Goal: Information Seeking & Learning: Learn about a topic

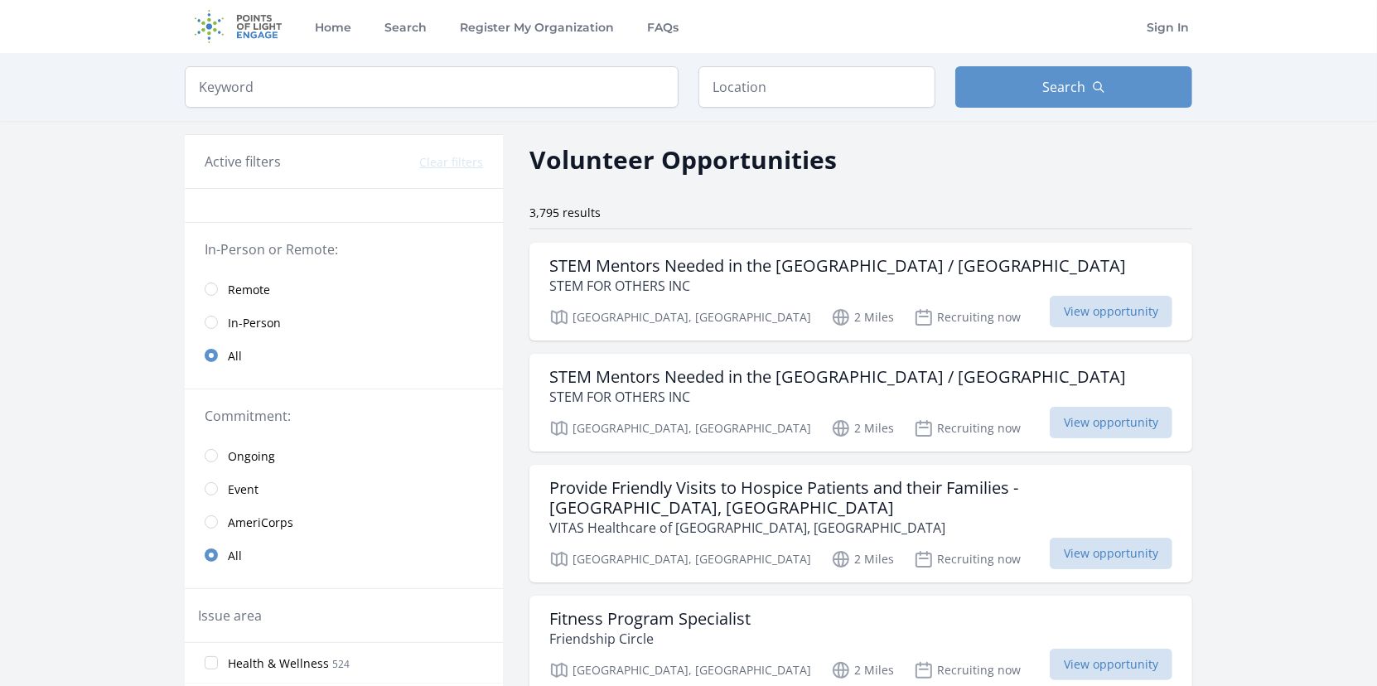
click at [268, 287] on span "Remote" at bounding box center [249, 290] width 42 height 17
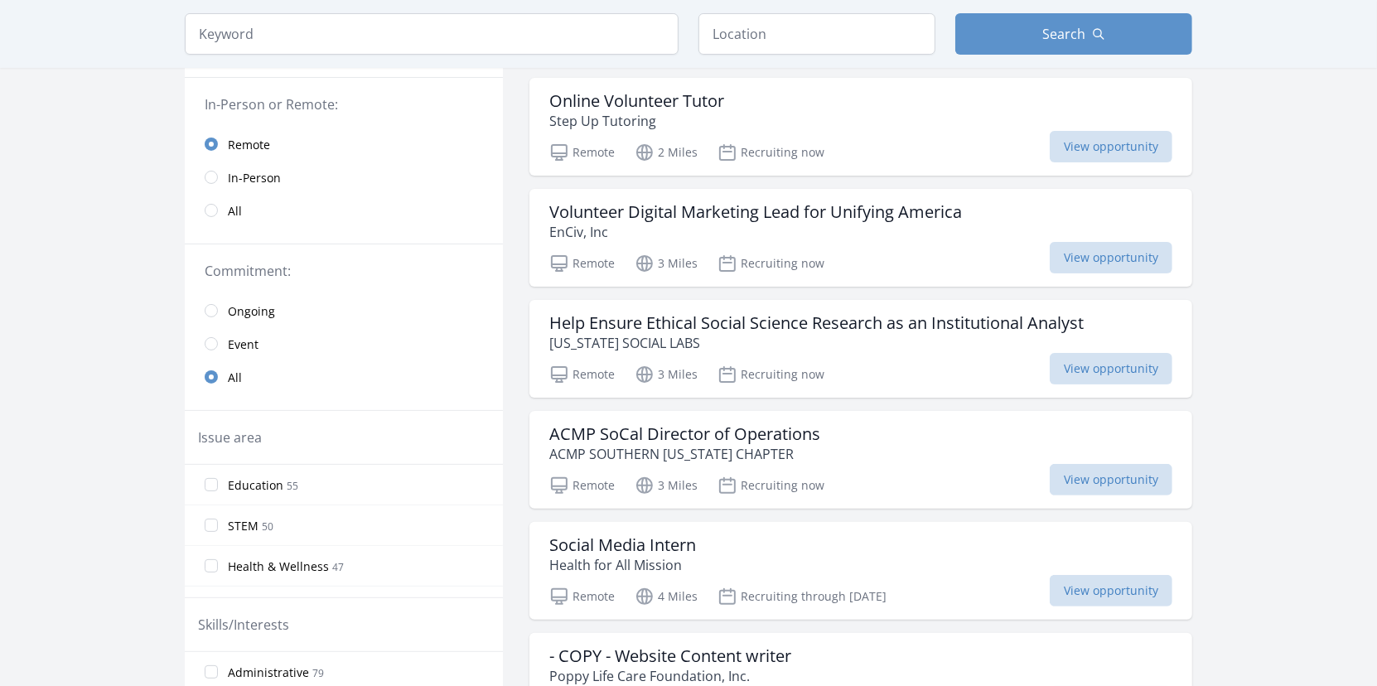
scroll to position [166, 0]
click at [262, 311] on span "Ongoing" at bounding box center [251, 310] width 47 height 17
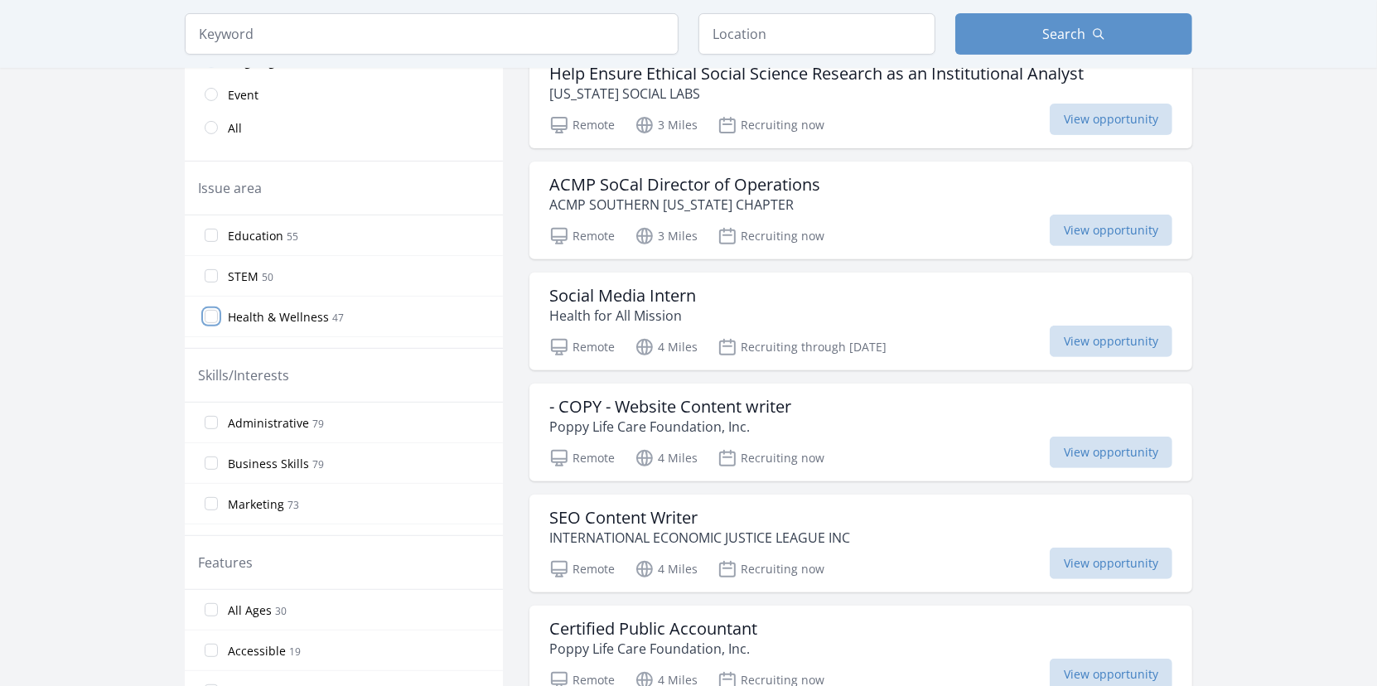
click at [216, 312] on input "Health & Wellness 47" at bounding box center [211, 316] width 13 height 13
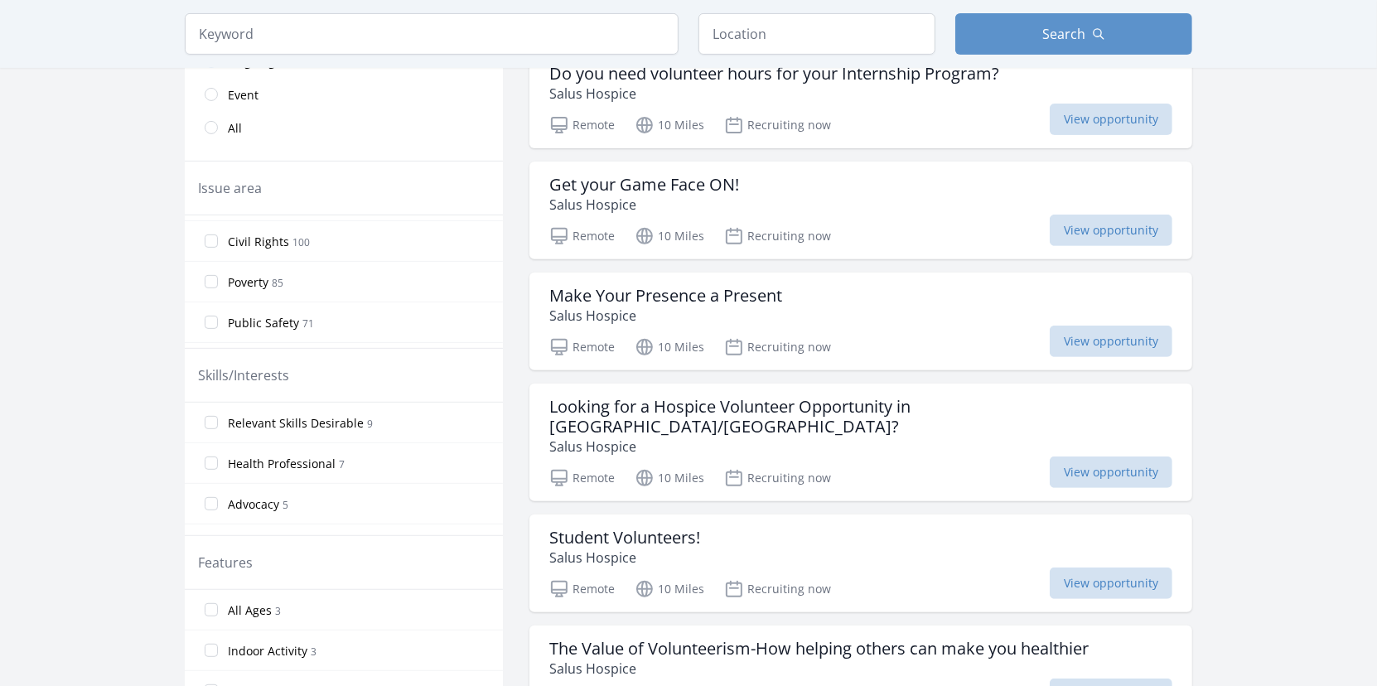
scroll to position [876, 0]
click at [211, 290] on input "Public Safety 71" at bounding box center [211, 293] width 13 height 13
click at [214, 270] on input "Children & Youth 731" at bounding box center [211, 272] width 13 height 13
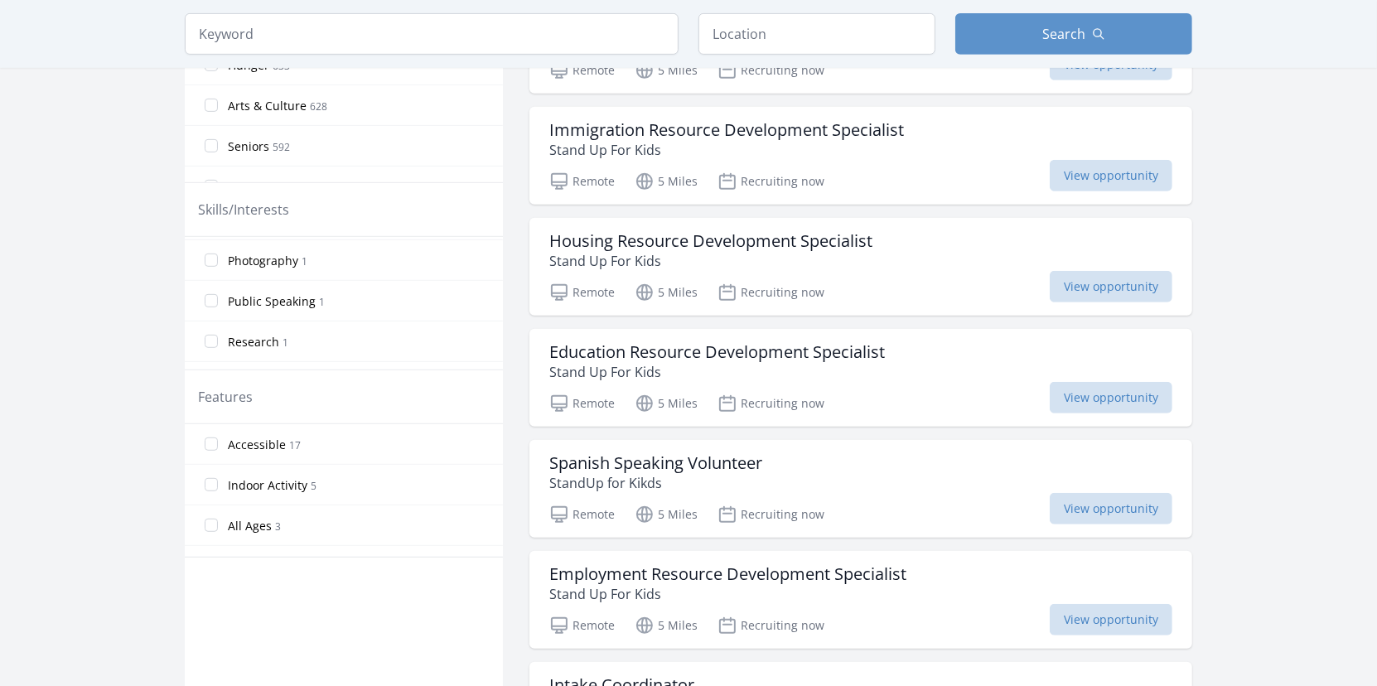
scroll to position [796, 0]
click at [210, 347] on input "Writing 1" at bounding box center [211, 353] width 13 height 13
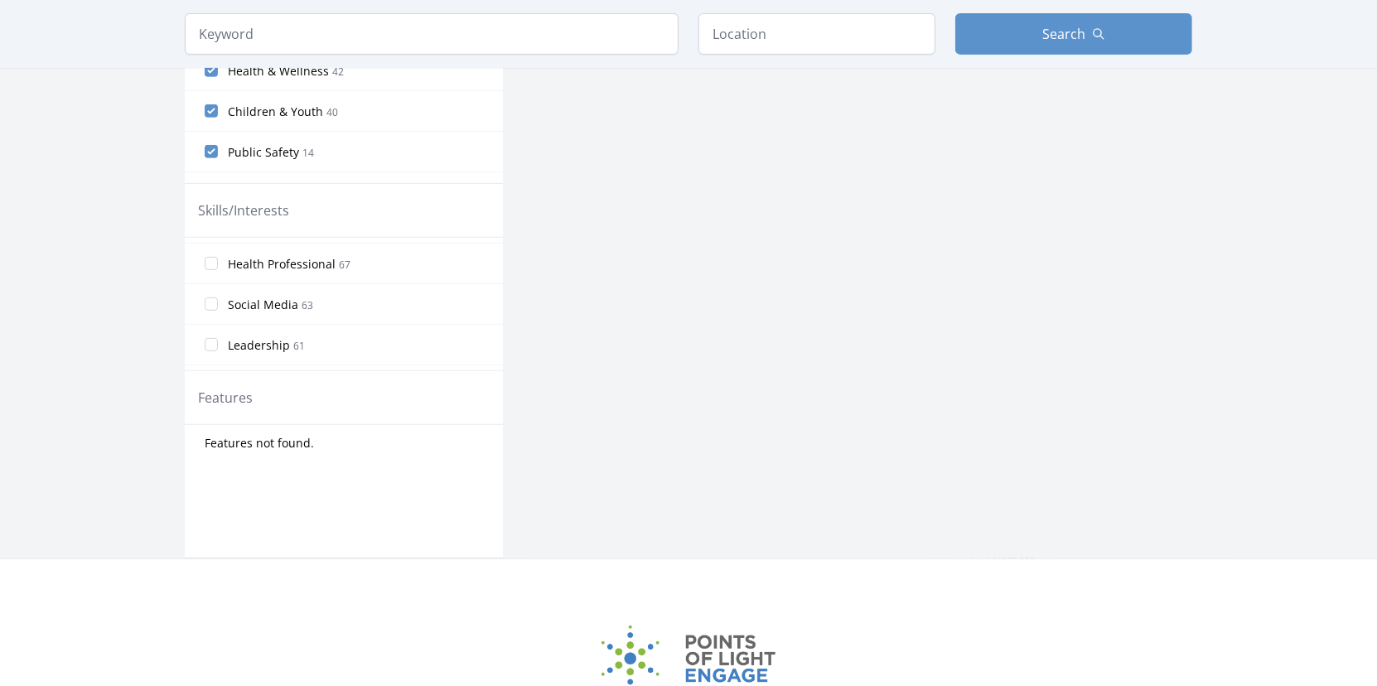
scroll to position [454, 0]
click at [210, 365] on input "Leadership 61" at bounding box center [211, 371] width 13 height 13
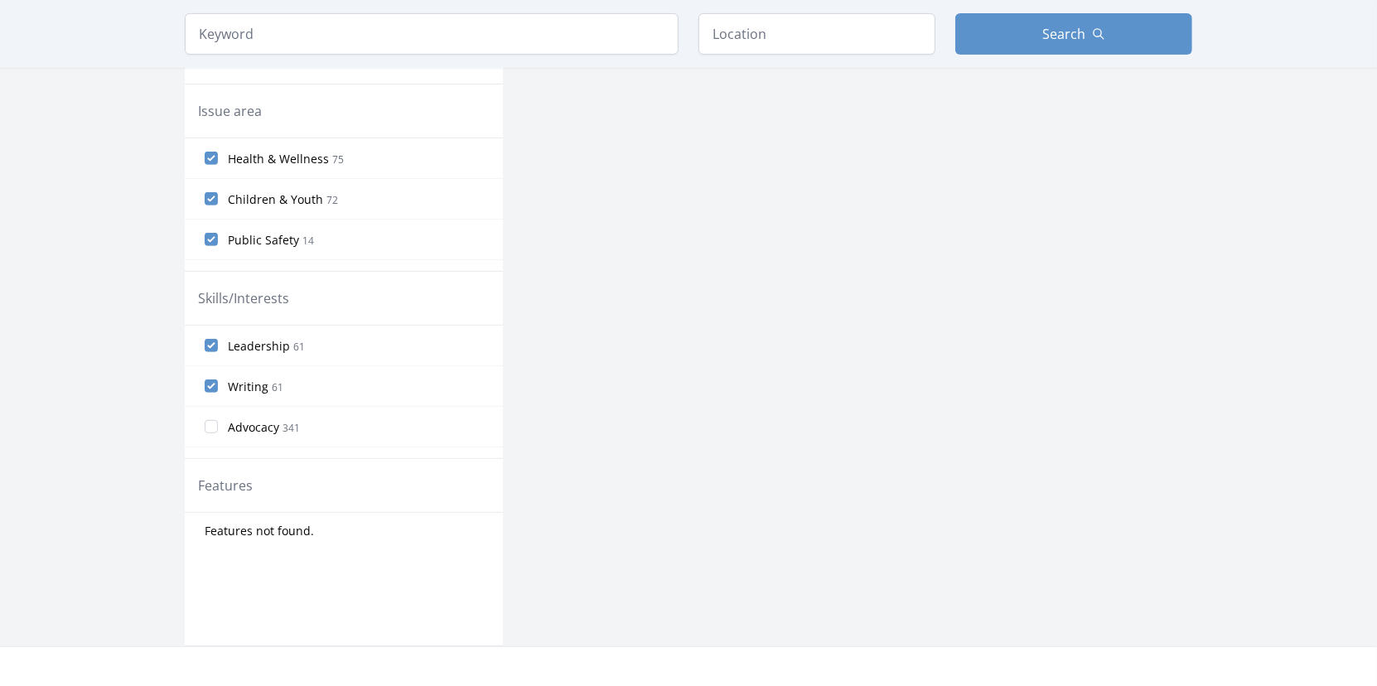
scroll to position [580, 0]
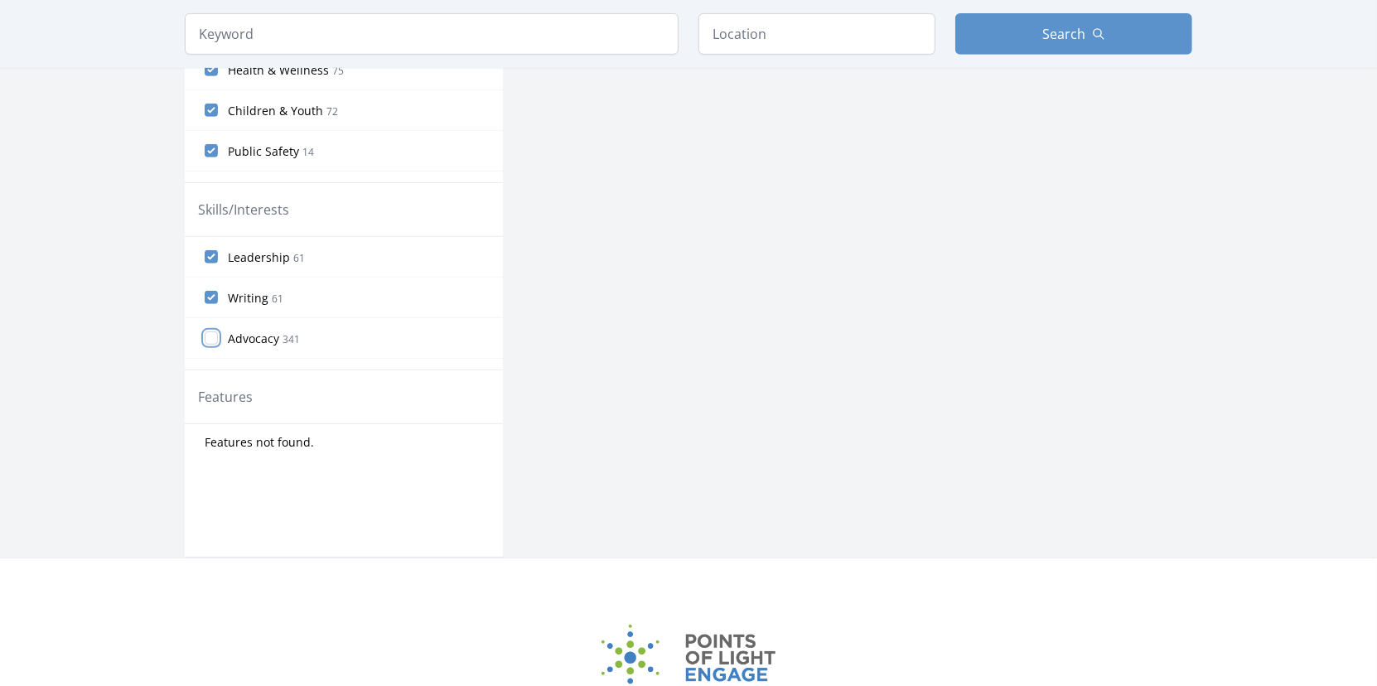
click at [216, 336] on input "Advocacy 341" at bounding box center [211, 337] width 13 height 13
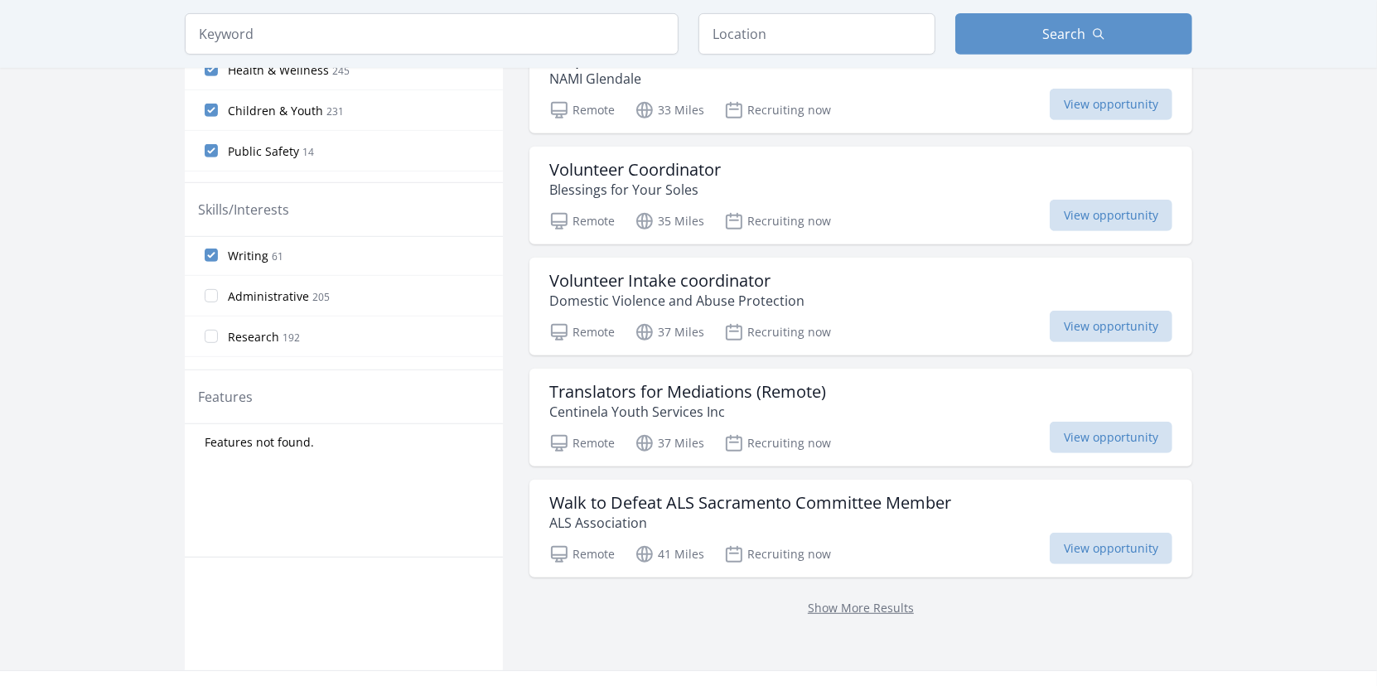
scroll to position [166, 0]
click at [212, 253] on input "Research 192" at bounding box center [211, 253] width 13 height 13
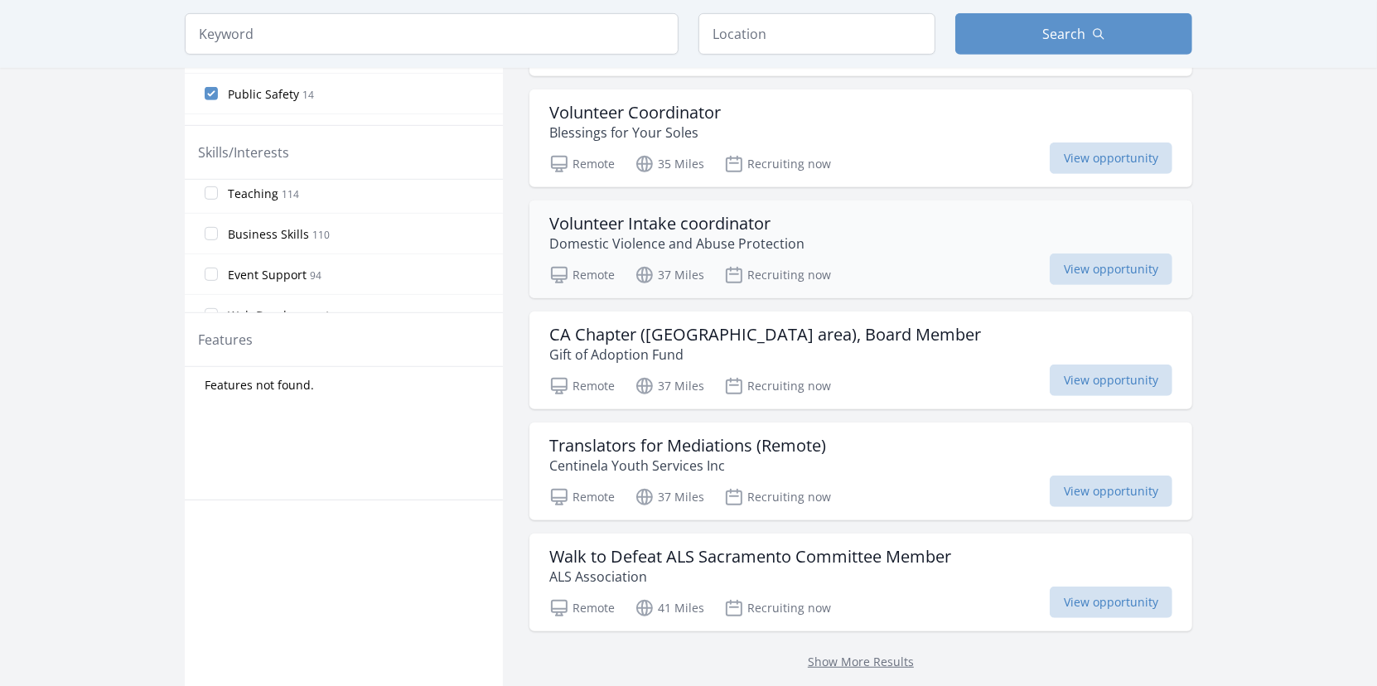
scroll to position [663, 0]
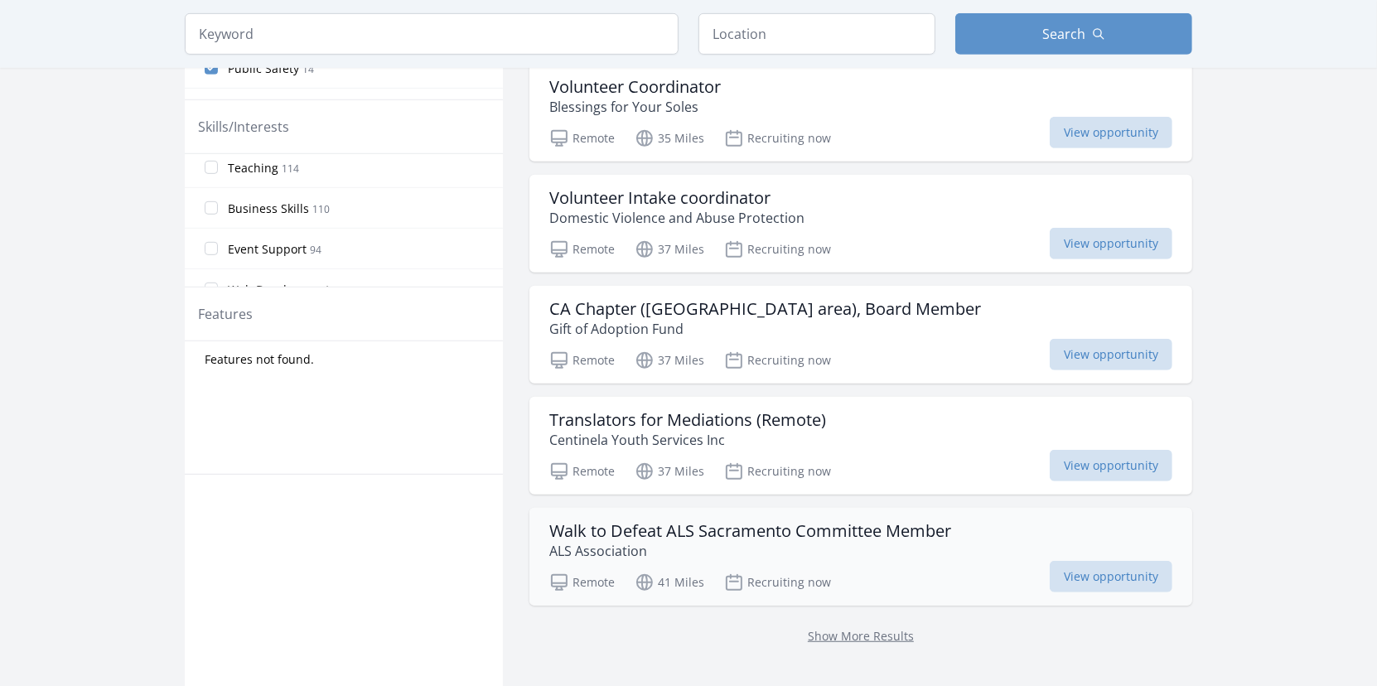
click at [820, 536] on h3 "Walk to Defeat ALS Sacramento Committee Member" at bounding box center [750, 531] width 402 height 20
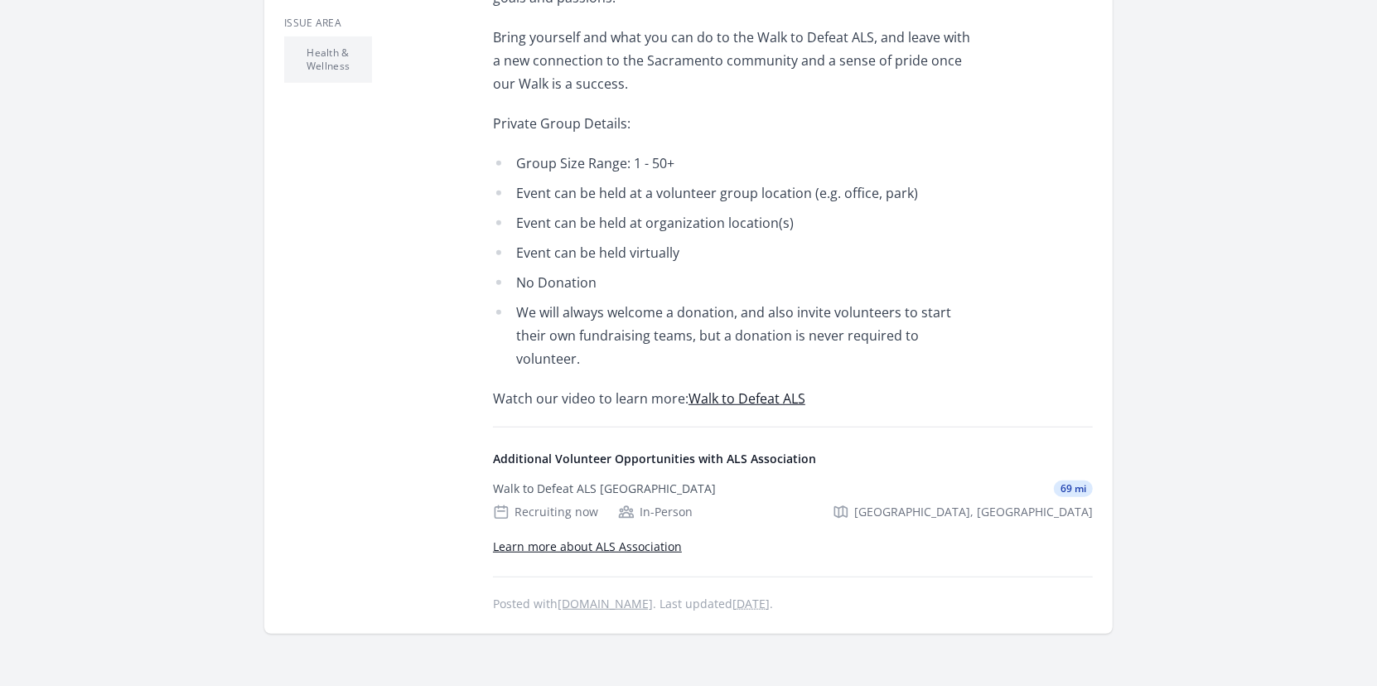
scroll to position [746, 0]
